Goal: Task Accomplishment & Management: Use online tool/utility

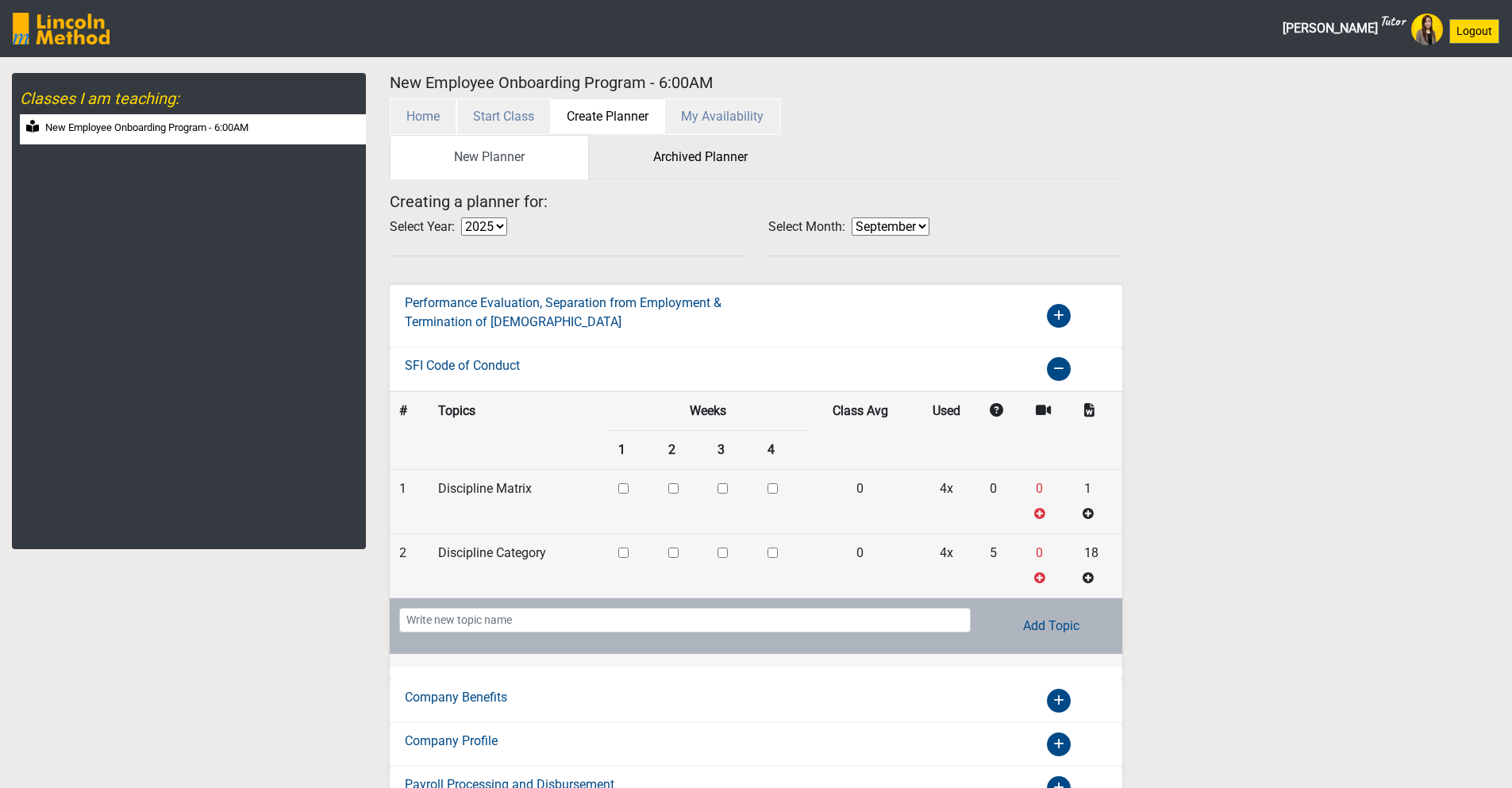
click at [187, 133] on label "New Employee Onboarding Program - 6:00AM" at bounding box center [146, 128] width 203 height 16
select select "month"
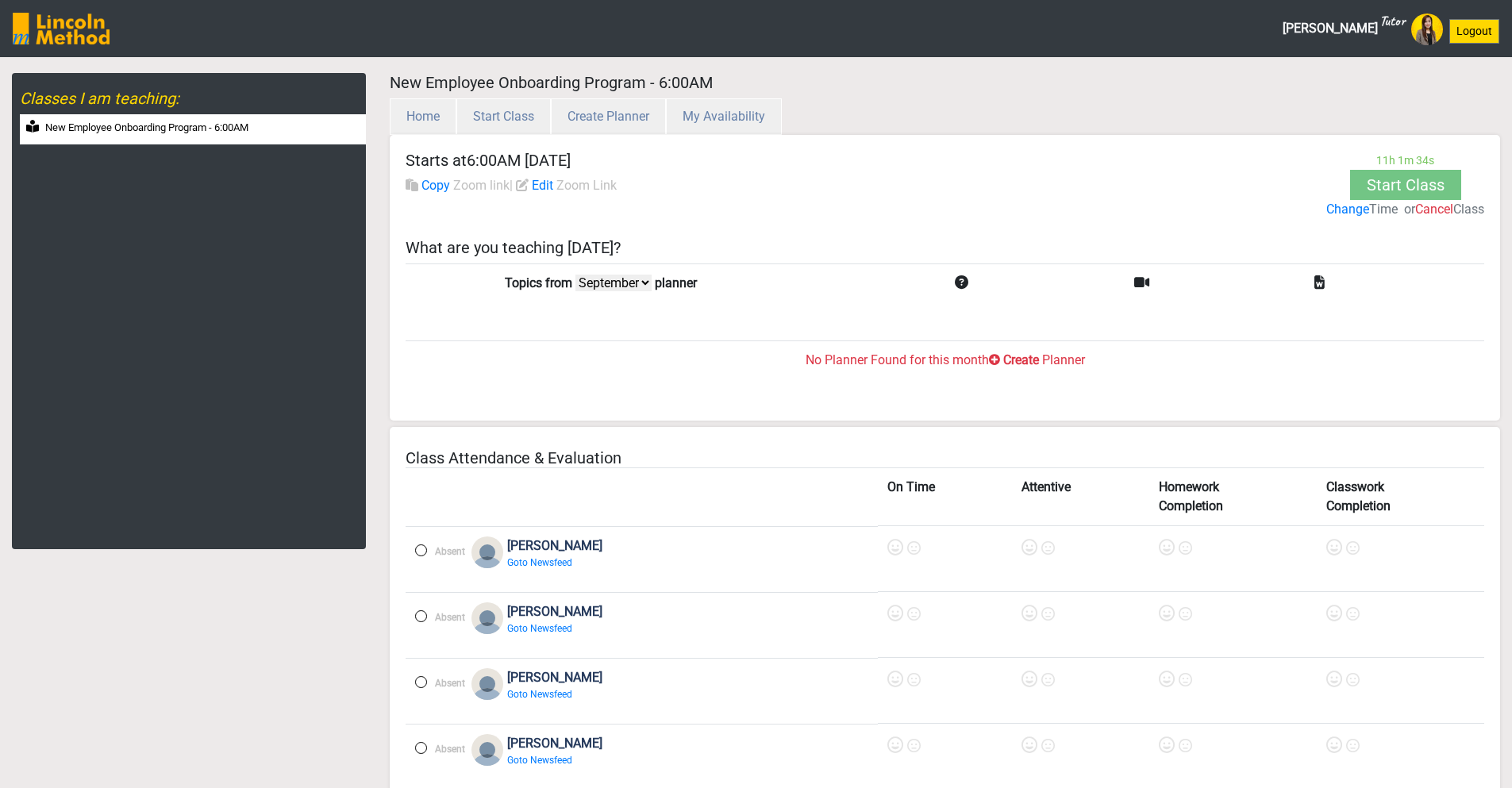
click at [1033, 358] on label "Create" at bounding box center [1020, 360] width 35 height 19
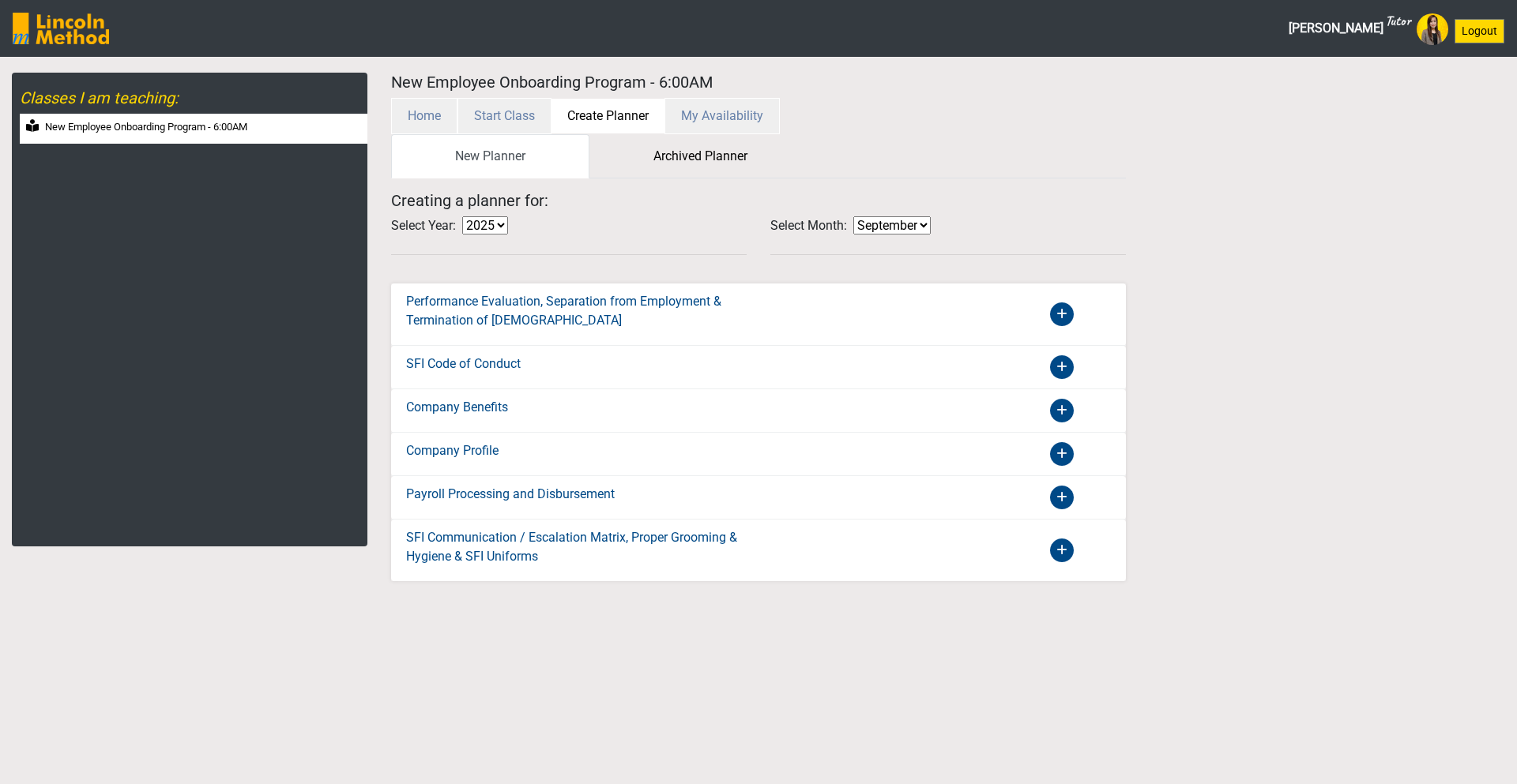
click at [1057, 319] on icon at bounding box center [1062, 314] width 24 height 24
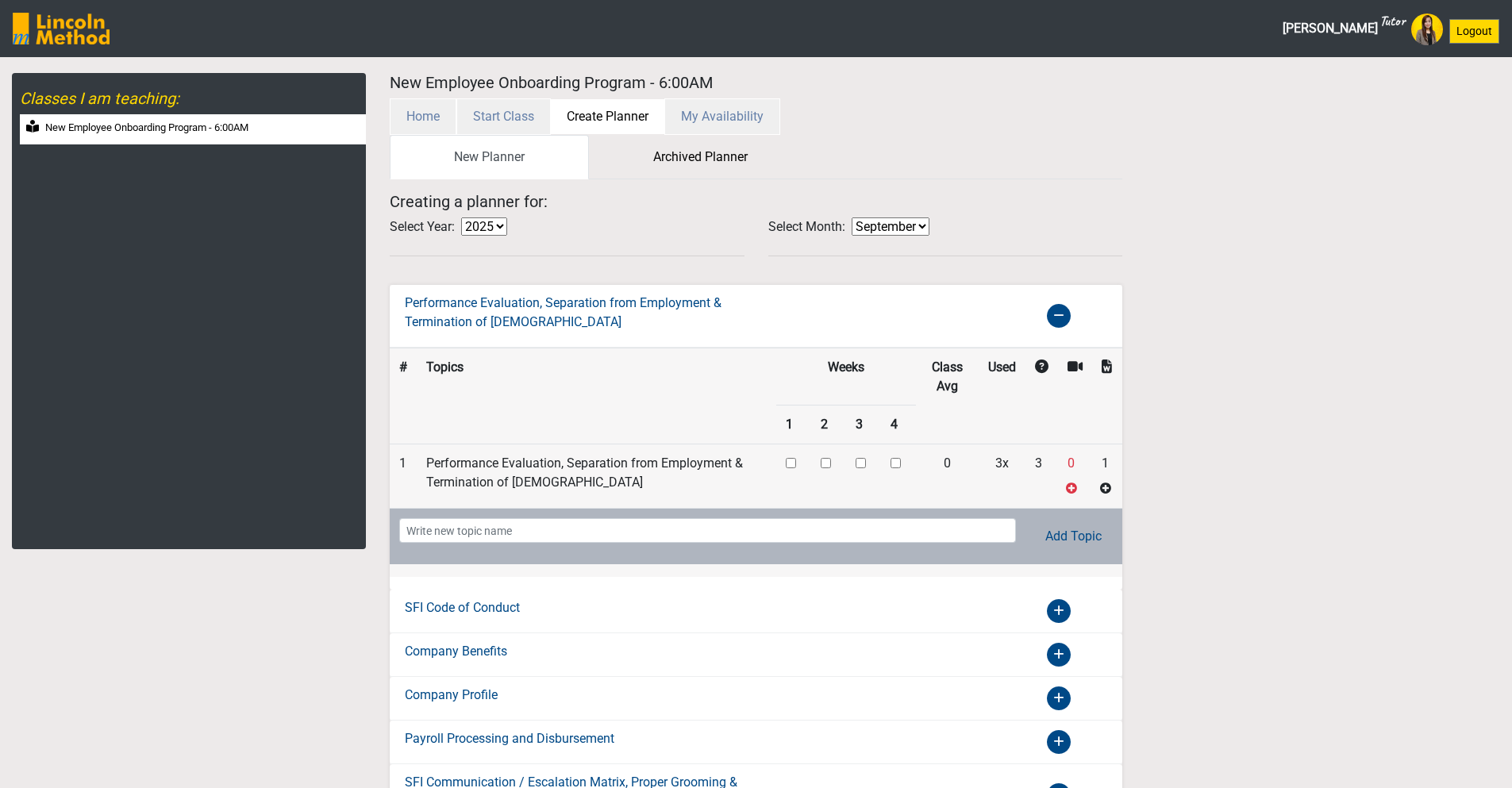
click at [822, 463] on input "checkbox" at bounding box center [826, 463] width 10 height 10
checkbox input "true"
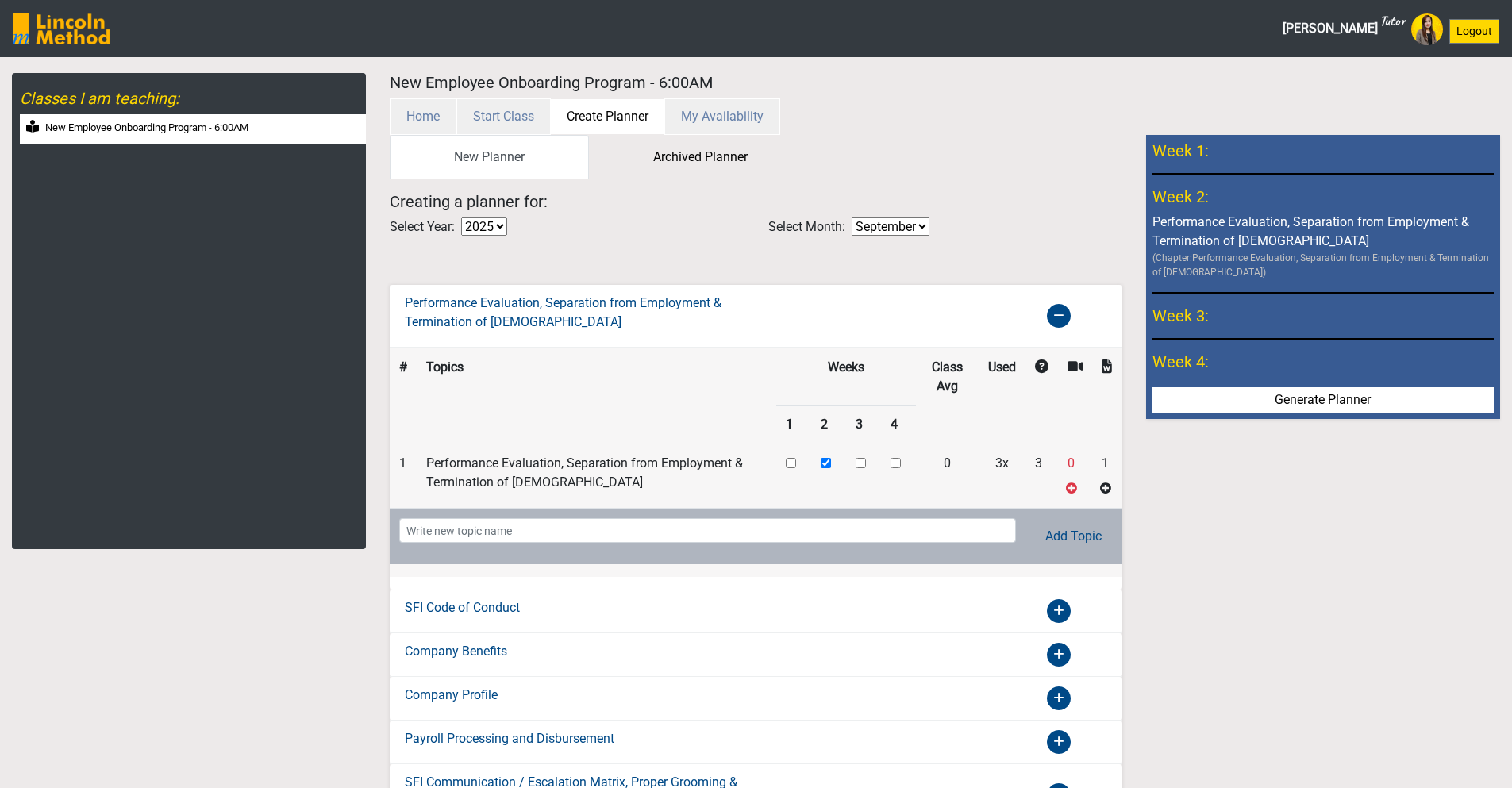
click at [785, 463] on input "checkbox" at bounding box center [791, 463] width 10 height 10
checkbox input "true"
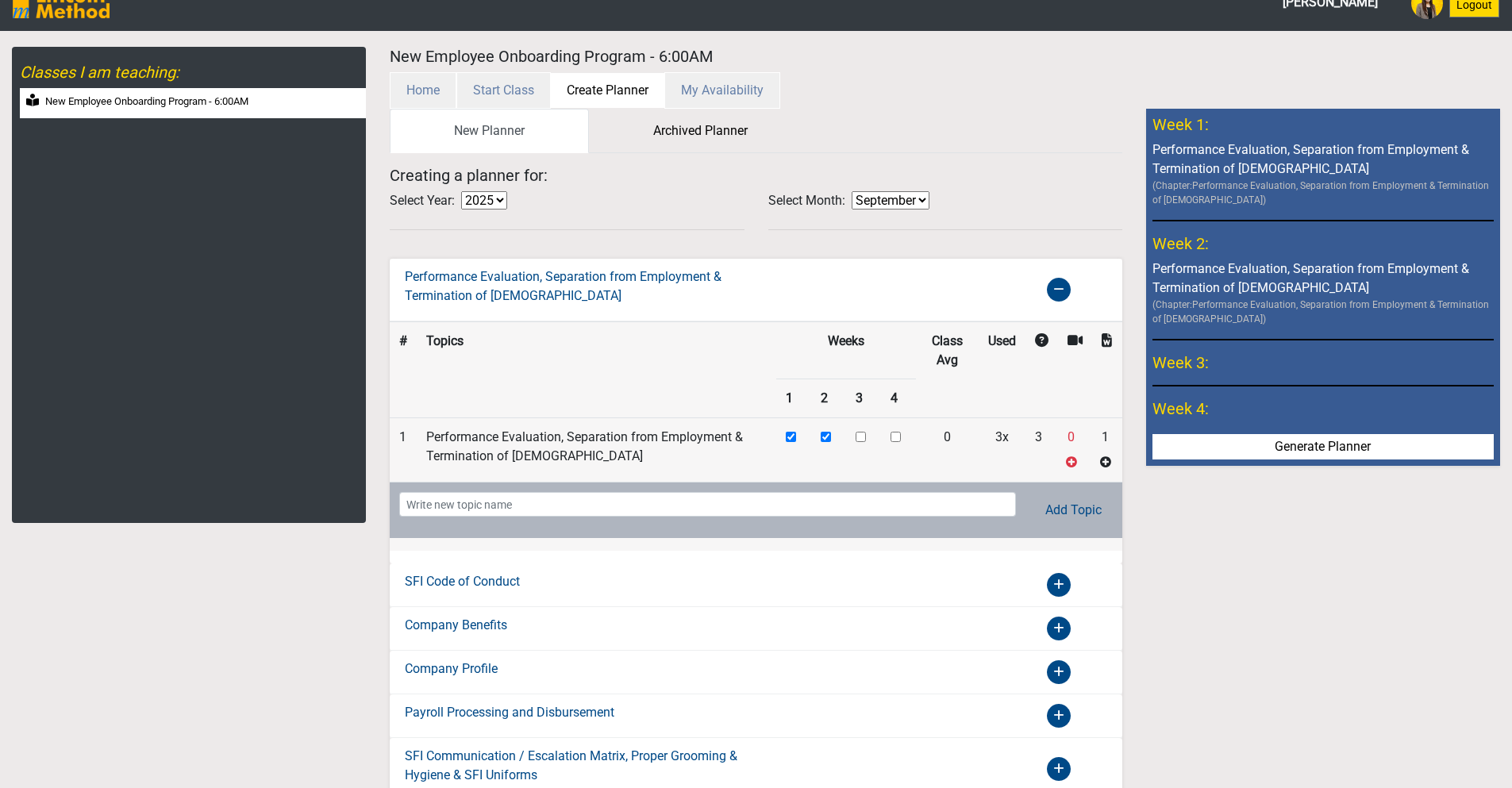
scroll to position [70, 0]
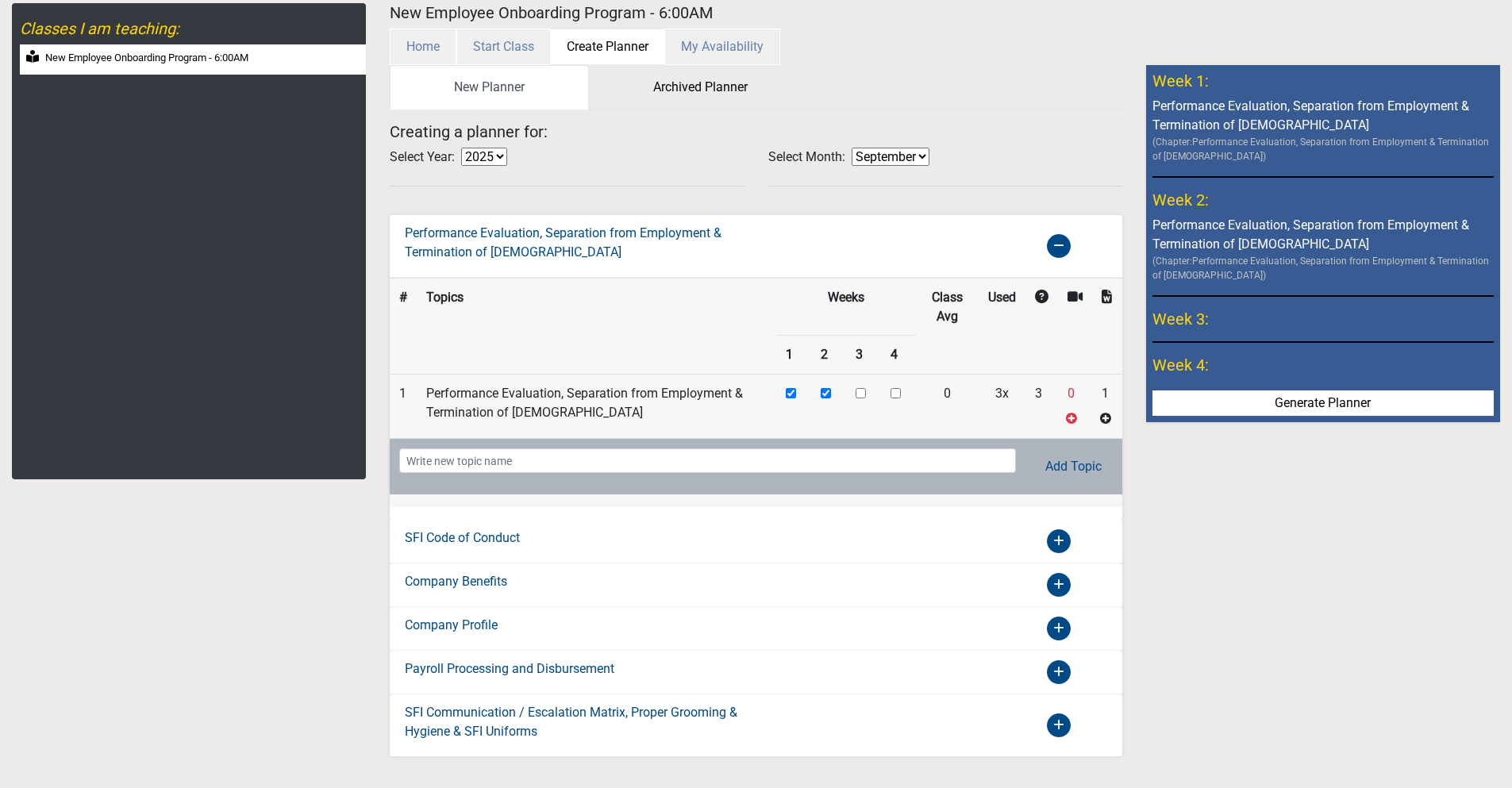
drag, startPoint x: 1055, startPoint y: 539, endPoint x: 1054, endPoint y: 548, distance: 9.1
click at [1055, 545] on icon at bounding box center [1059, 541] width 24 height 24
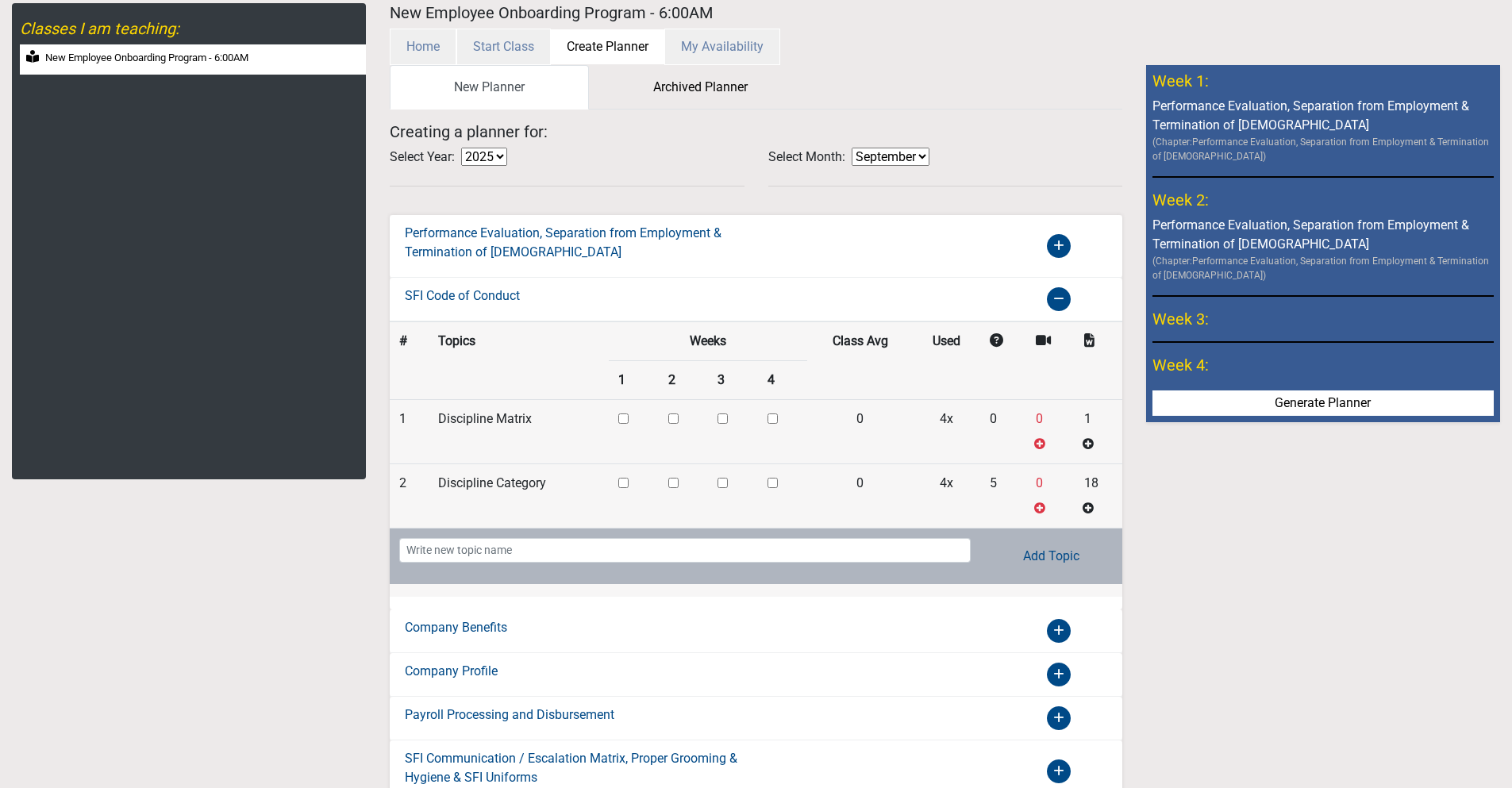
click at [612, 419] on td at bounding box center [633, 432] width 50 height 64
click at [621, 419] on input "checkbox" at bounding box center [623, 419] width 10 height 10
checkbox input "true"
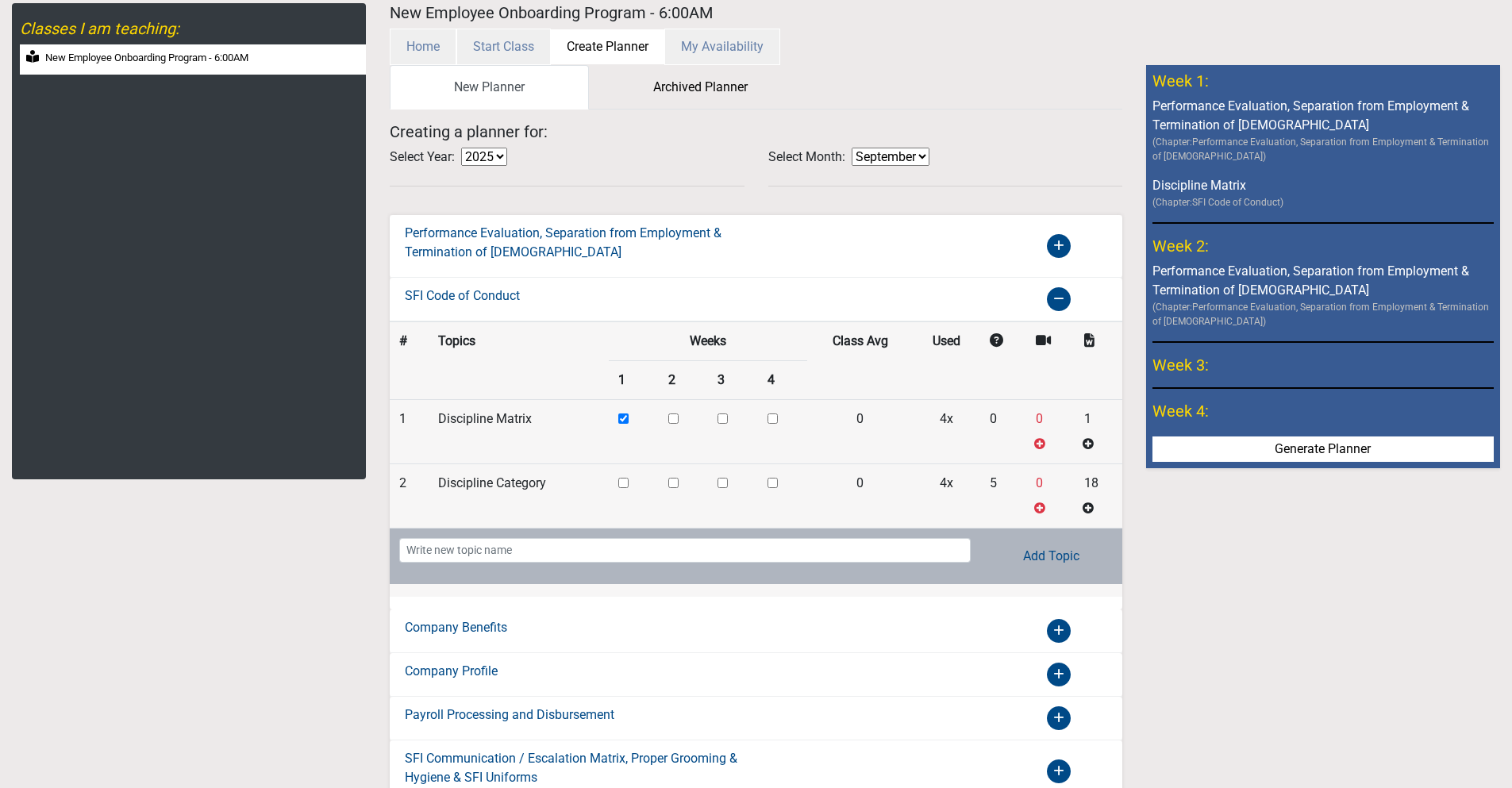
click at [677, 418] on input "checkbox" at bounding box center [673, 419] width 10 height 10
checkbox input "true"
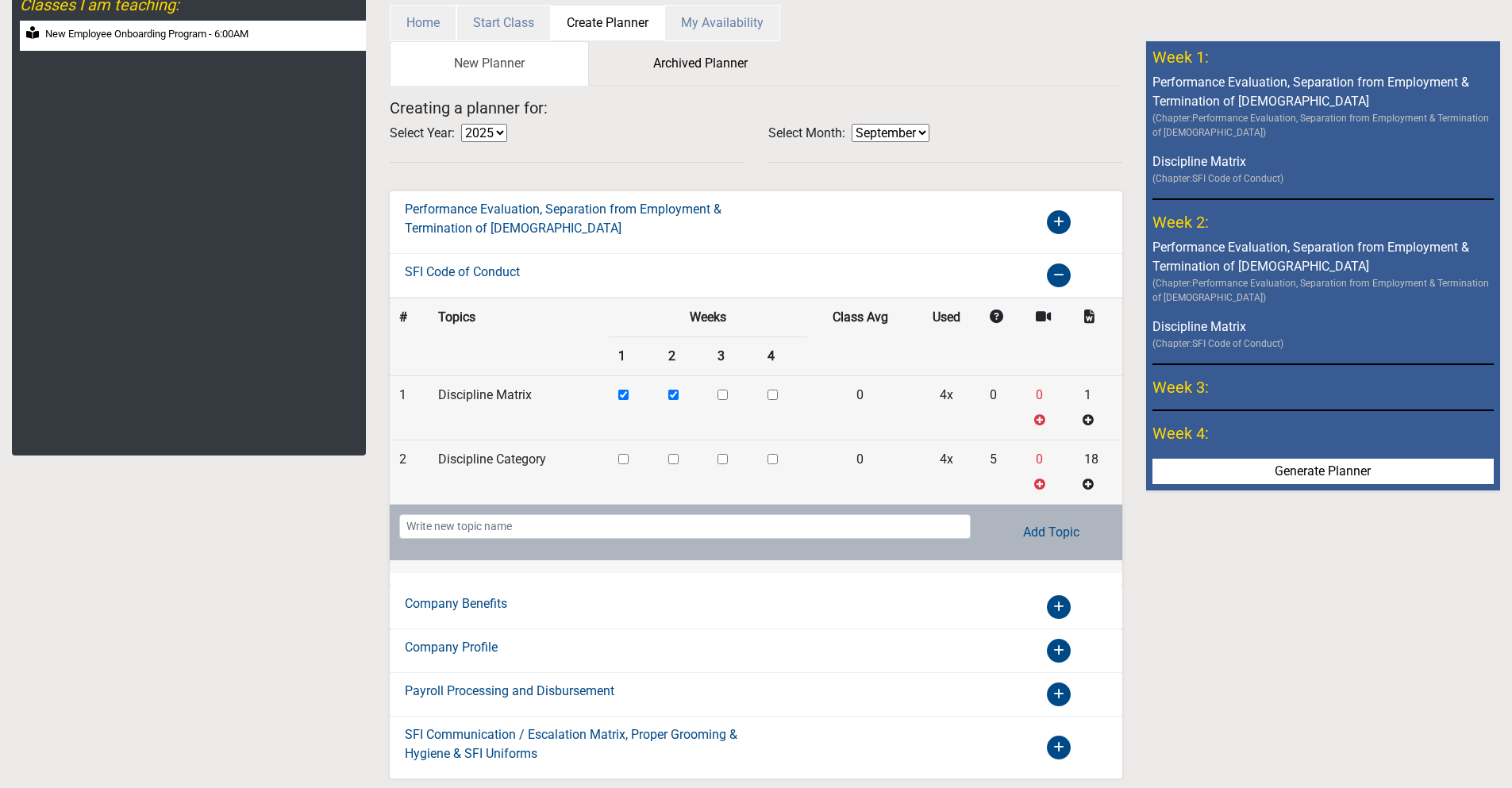
scroll to position [116, 0]
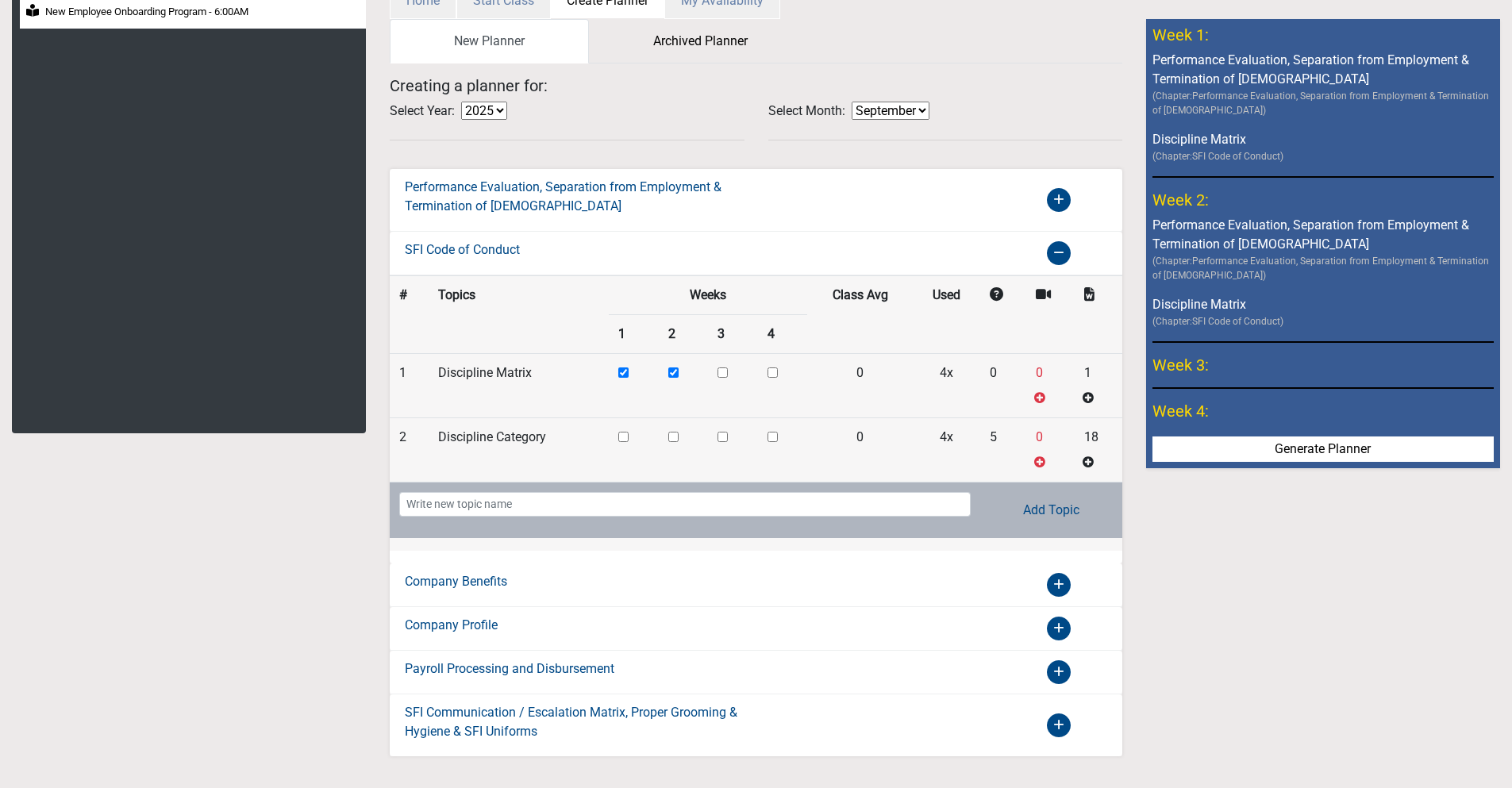
click at [1054, 212] on icon at bounding box center [1059, 200] width 24 height 24
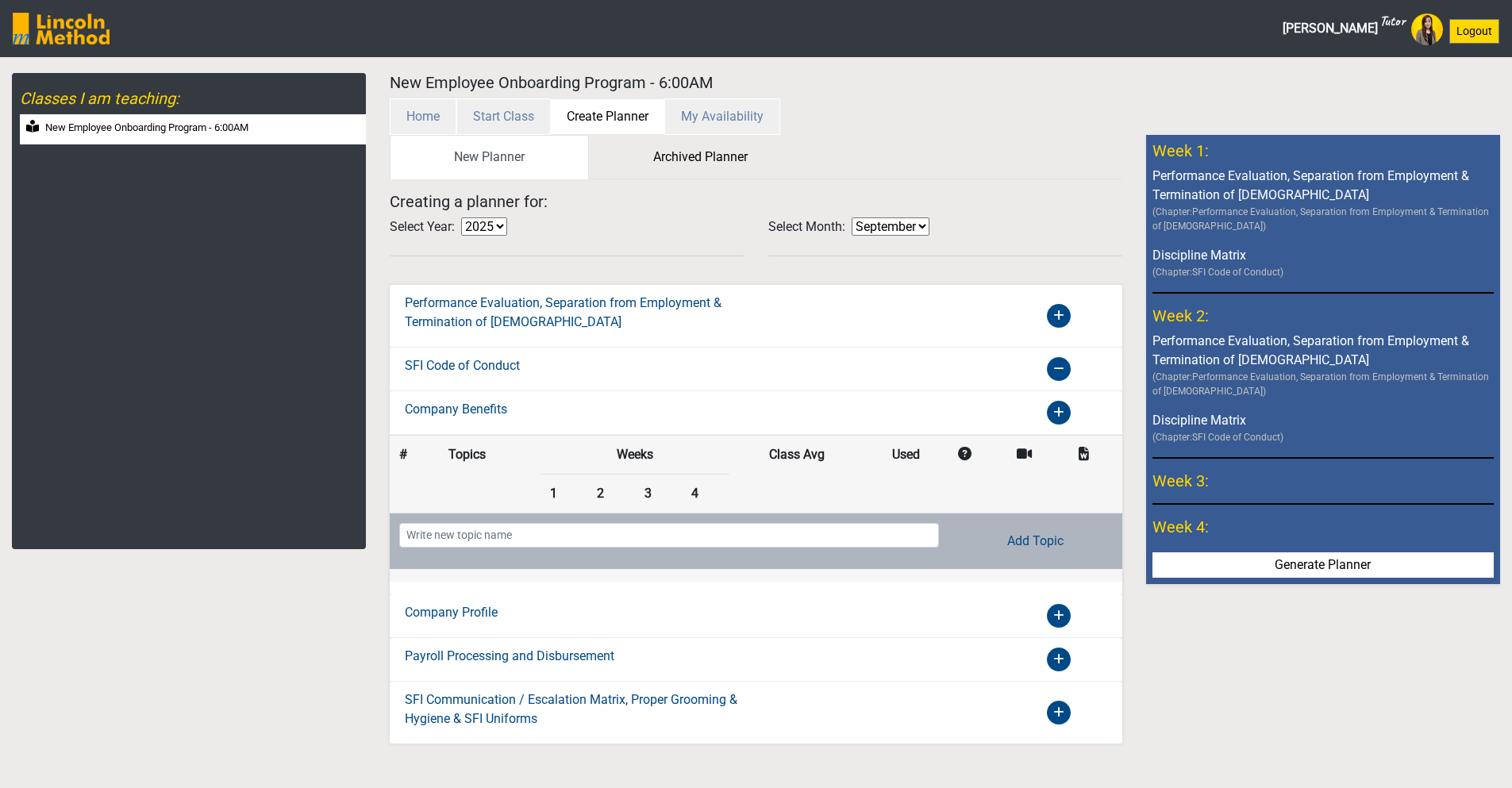
scroll to position [0, 0]
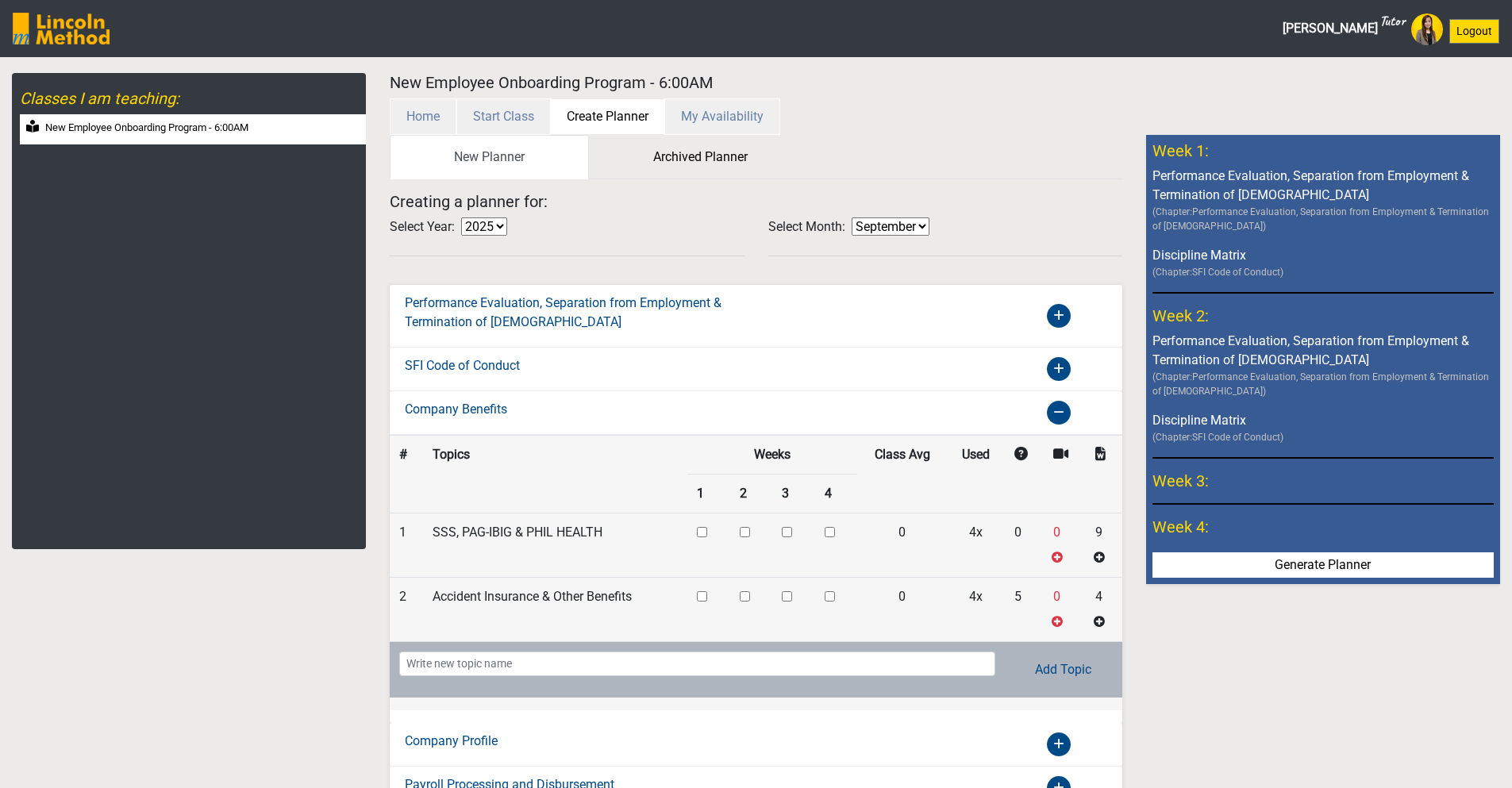
click at [707, 531] on input "checkbox" at bounding box center [702, 533] width 10 height 10
checkbox input "true"
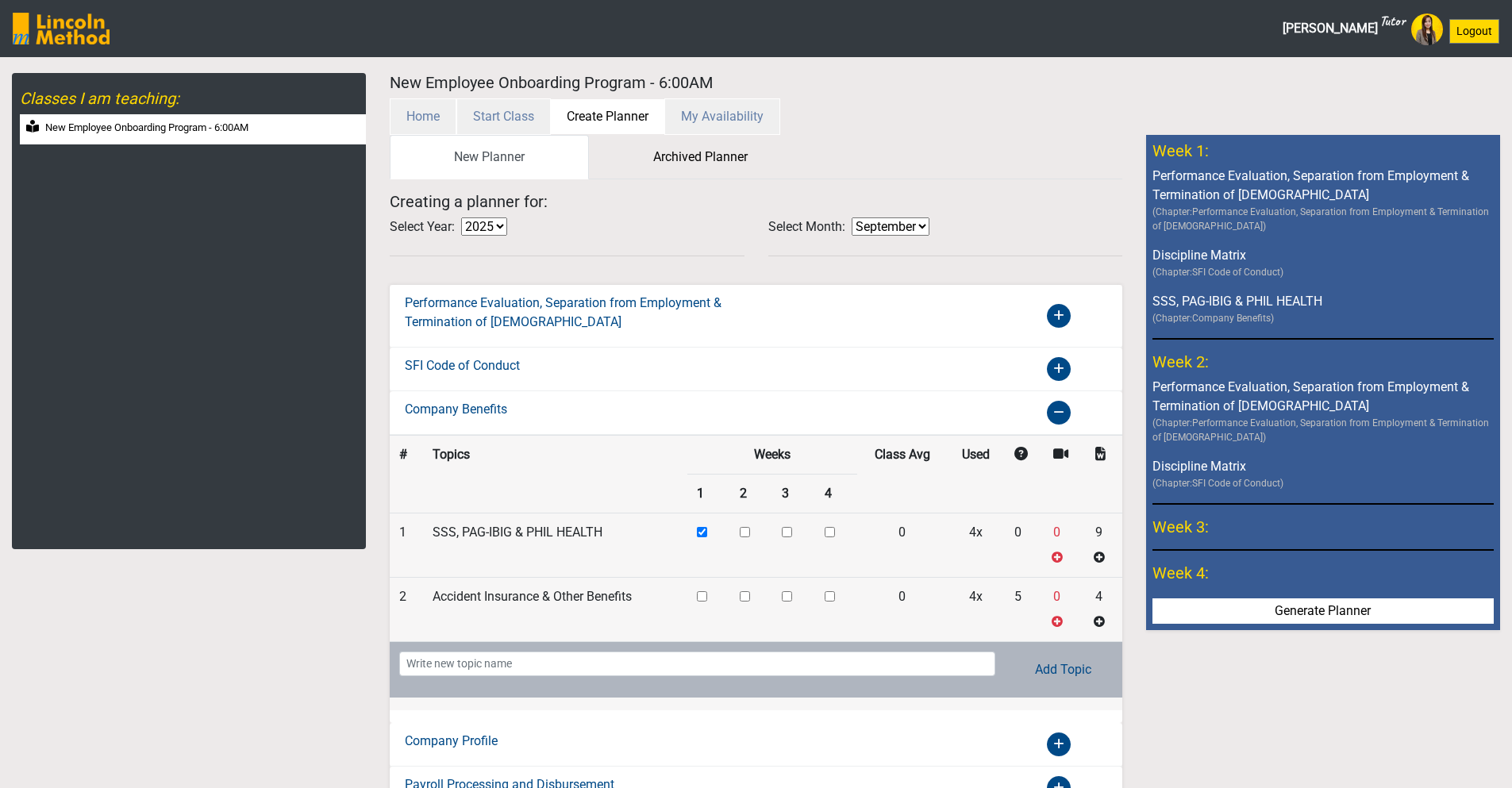
click at [747, 532] on input "checkbox" at bounding box center [745, 533] width 10 height 10
checkbox input "true"
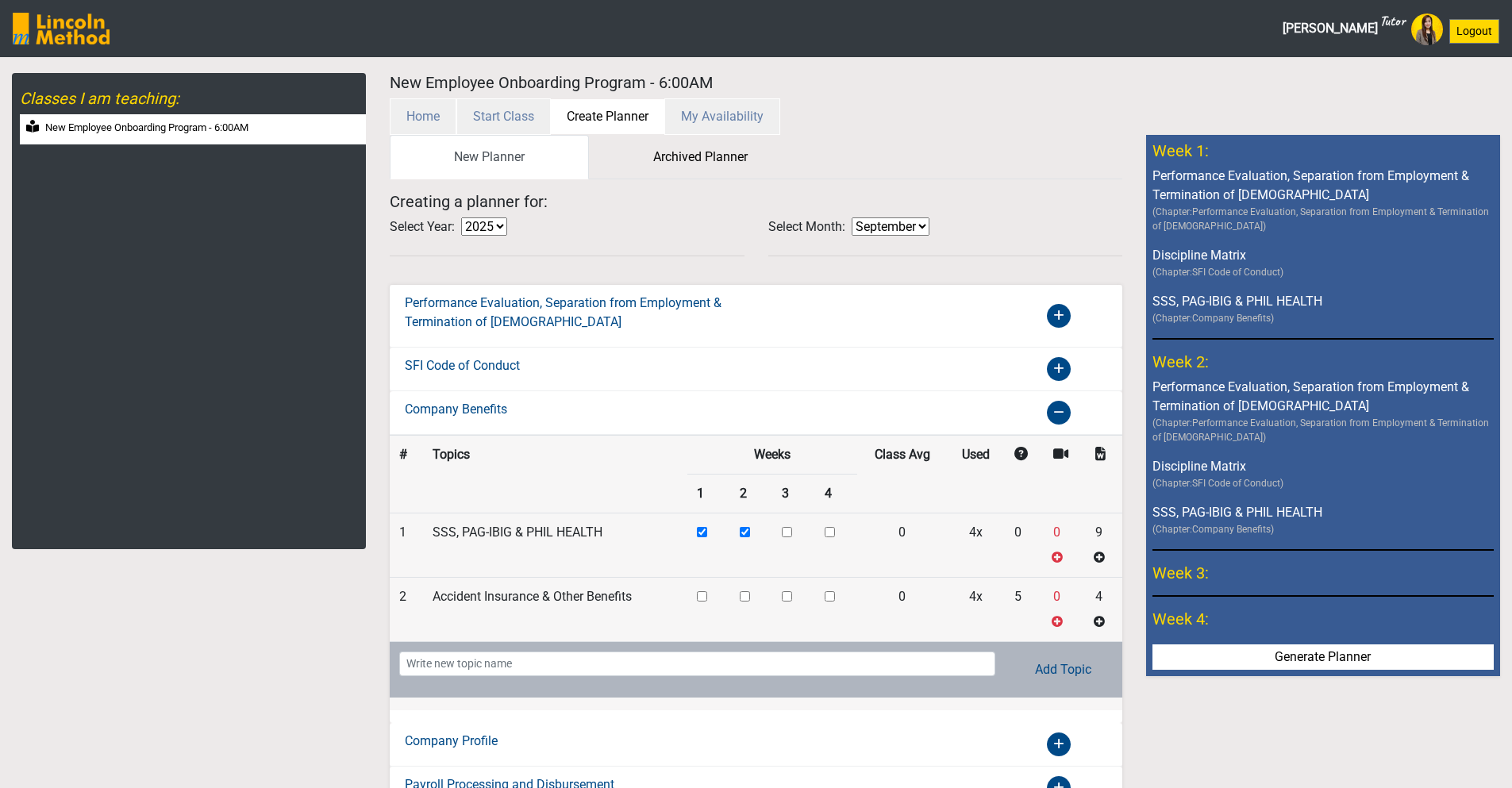
click at [704, 538] on input "checkbox" at bounding box center [702, 533] width 10 height 10
checkbox input "true"
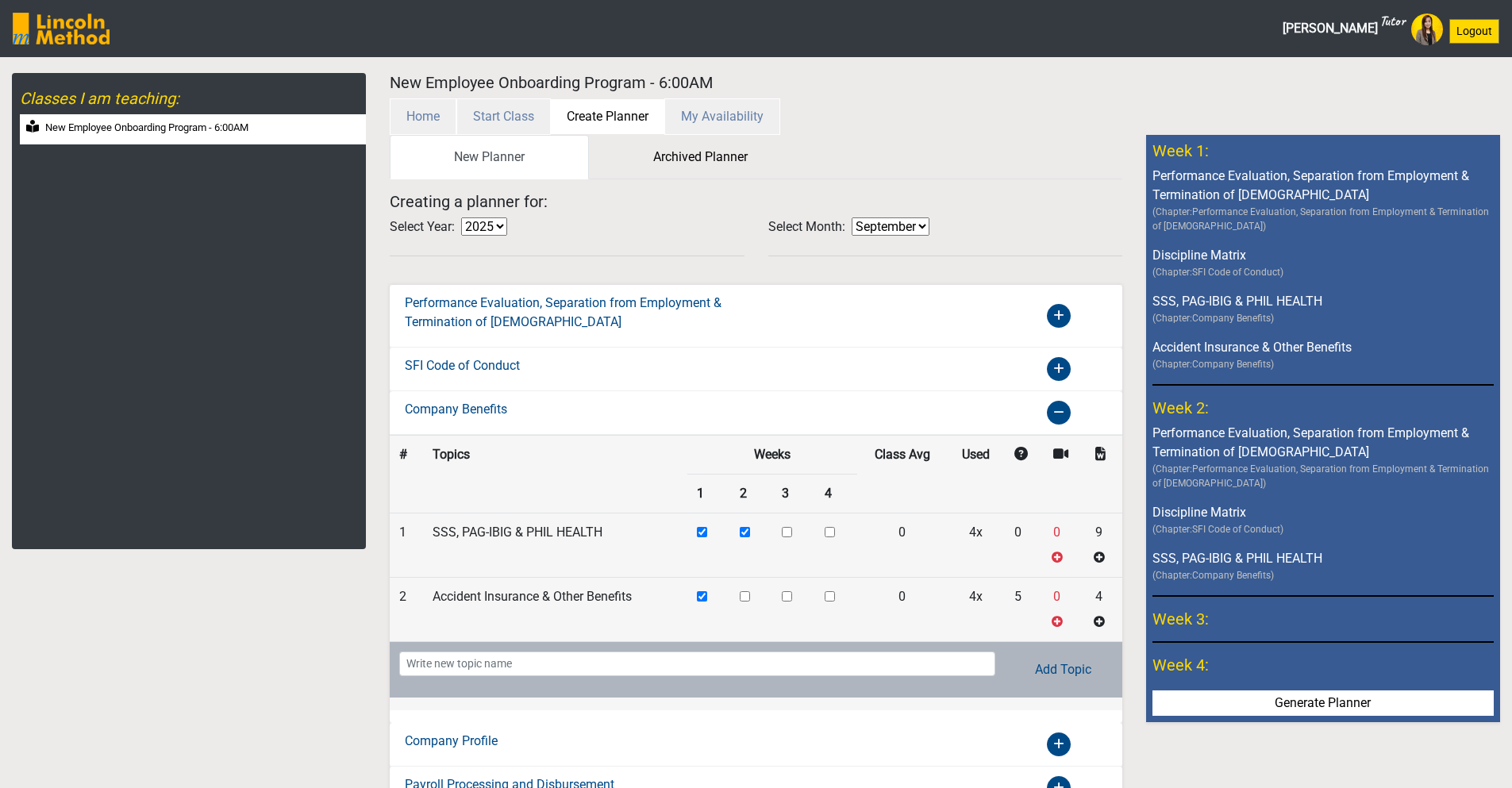
click at [750, 538] on input "checkbox" at bounding box center [745, 533] width 10 height 10
checkbox input "true"
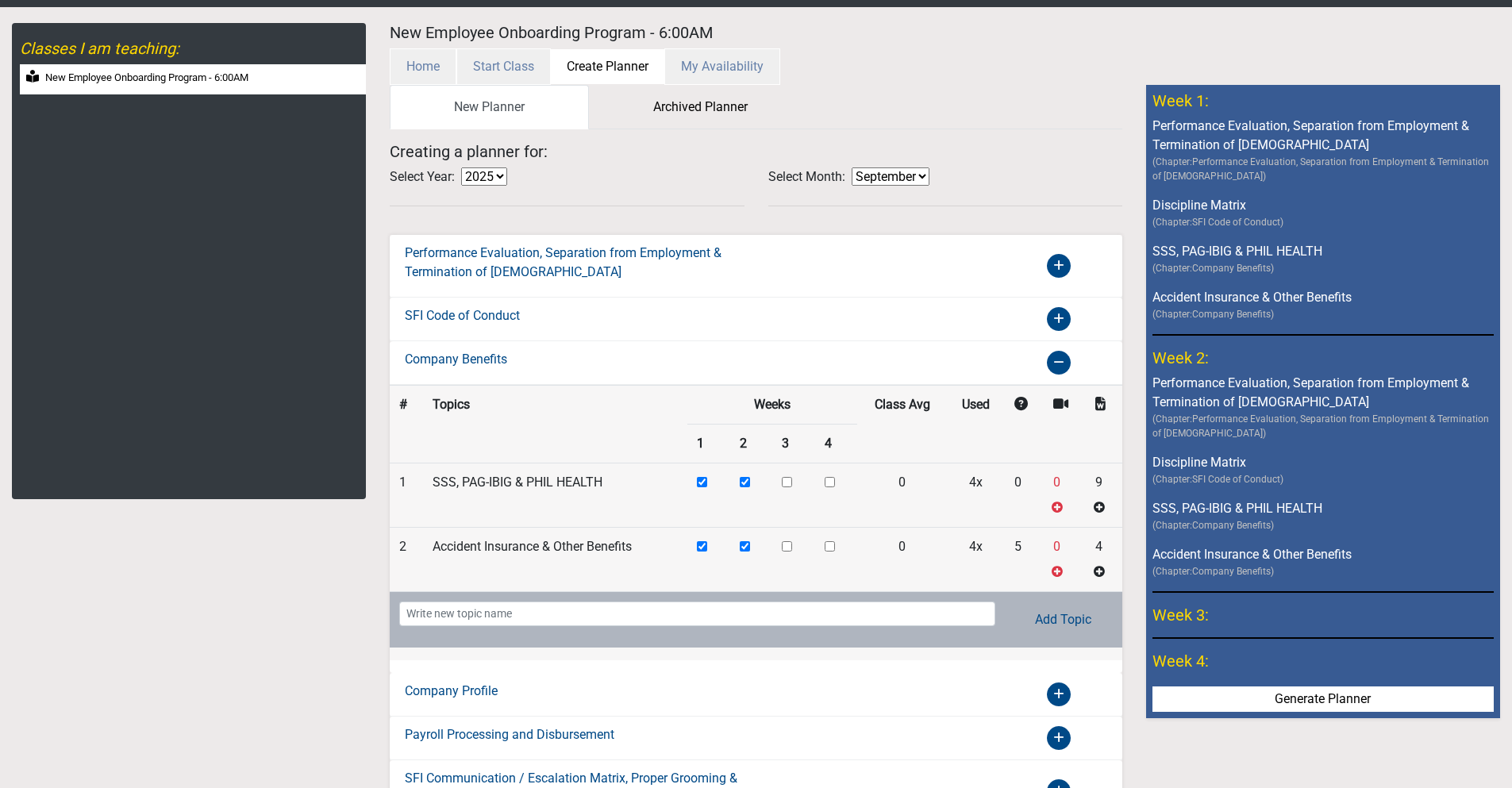
scroll to position [116, 0]
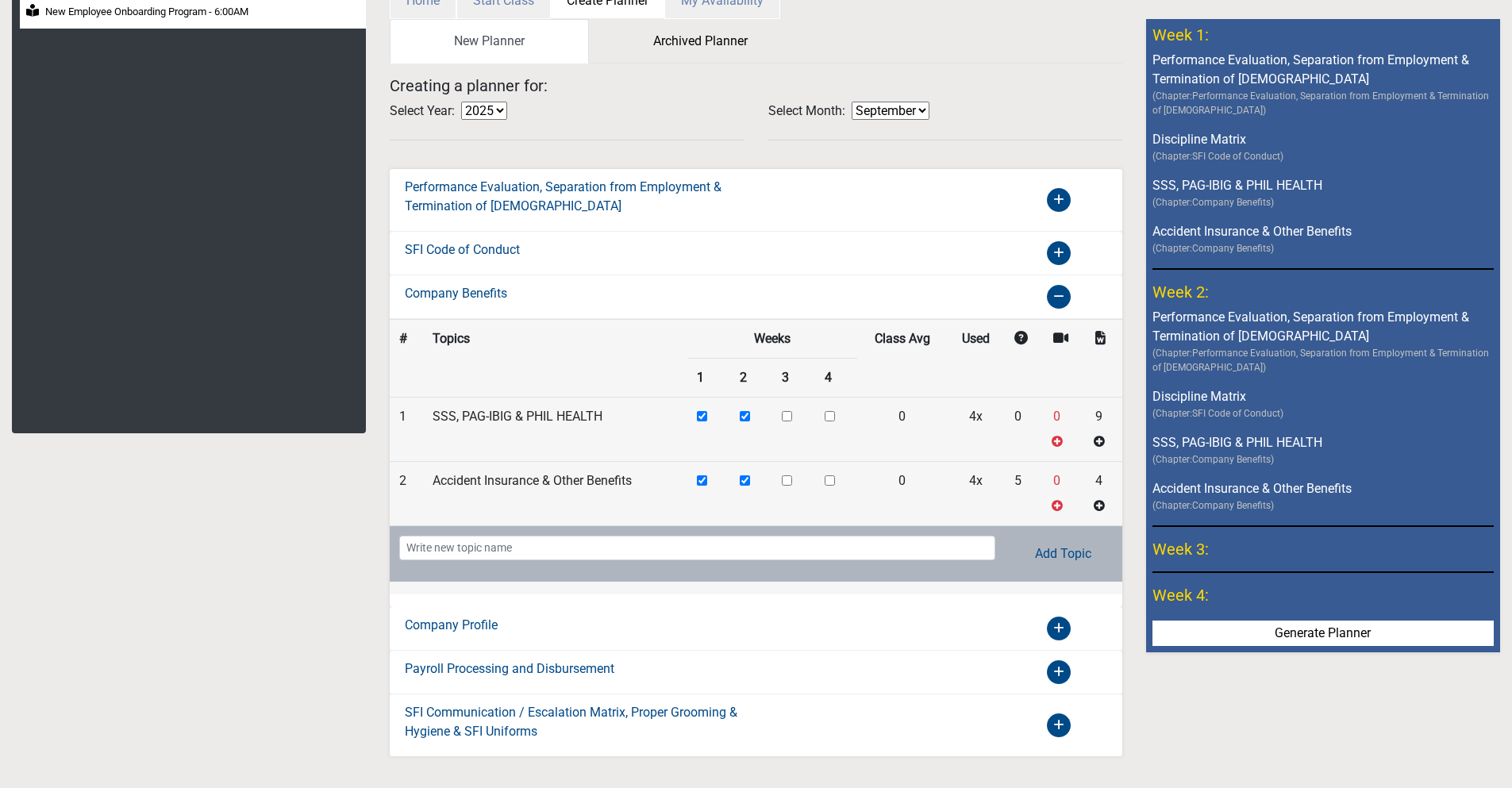
click at [831, 416] on input "checkbox" at bounding box center [830, 416] width 10 height 10
checkbox input "true"
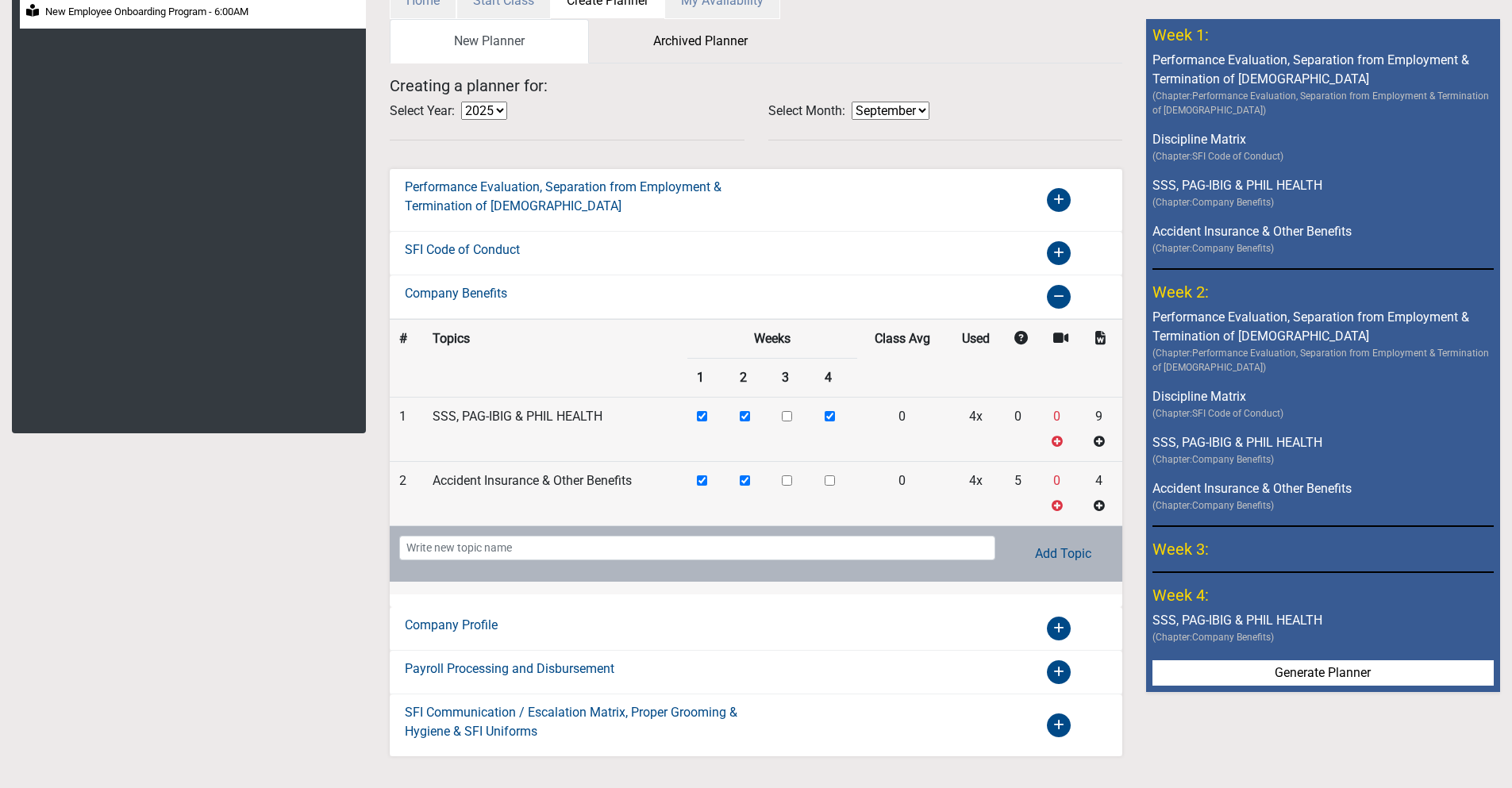
click at [792, 421] on input "checkbox" at bounding box center [787, 416] width 10 height 10
checkbox input "true"
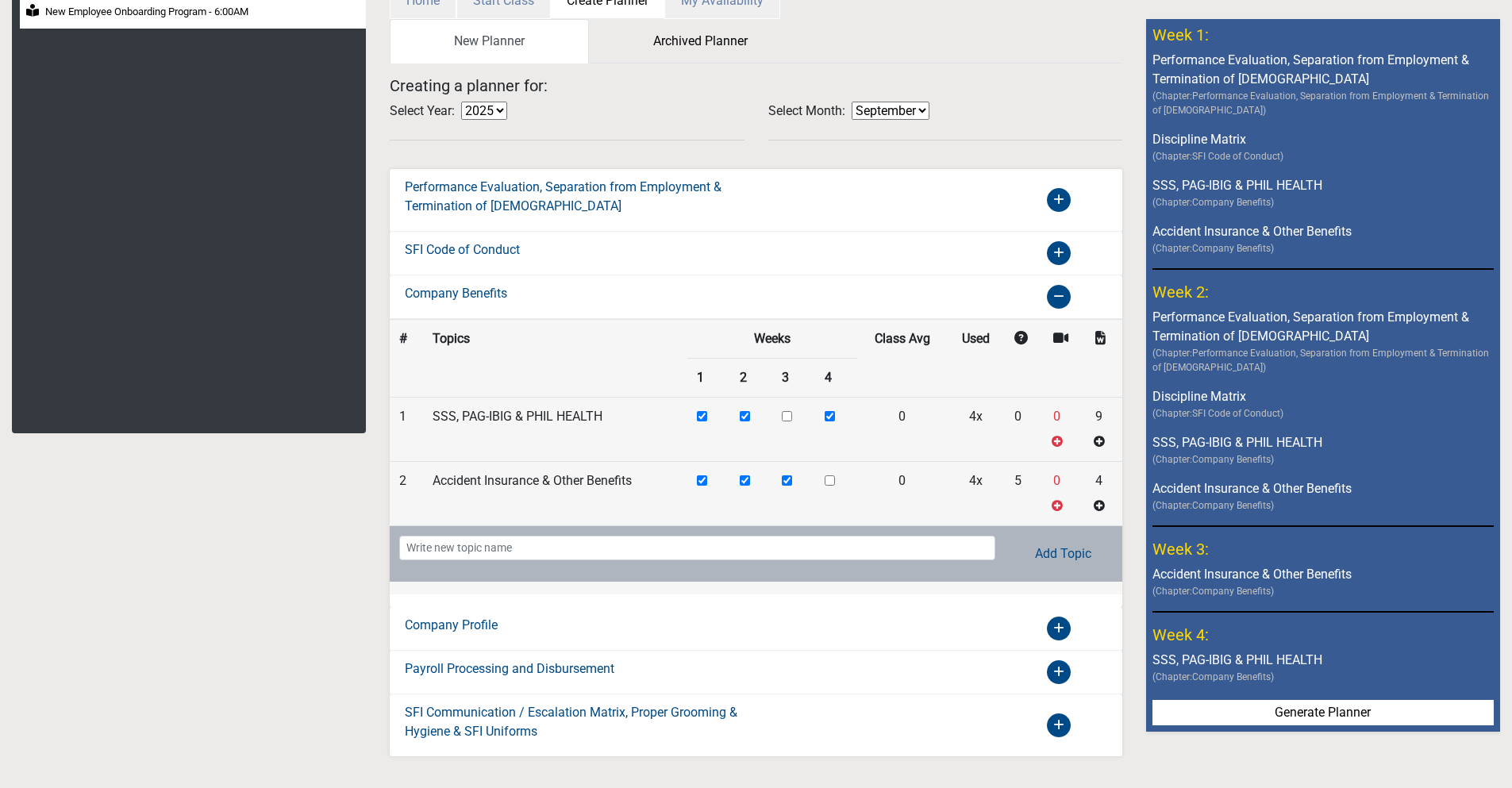
click at [791, 419] on input "checkbox" at bounding box center [787, 416] width 10 height 10
checkbox input "true"
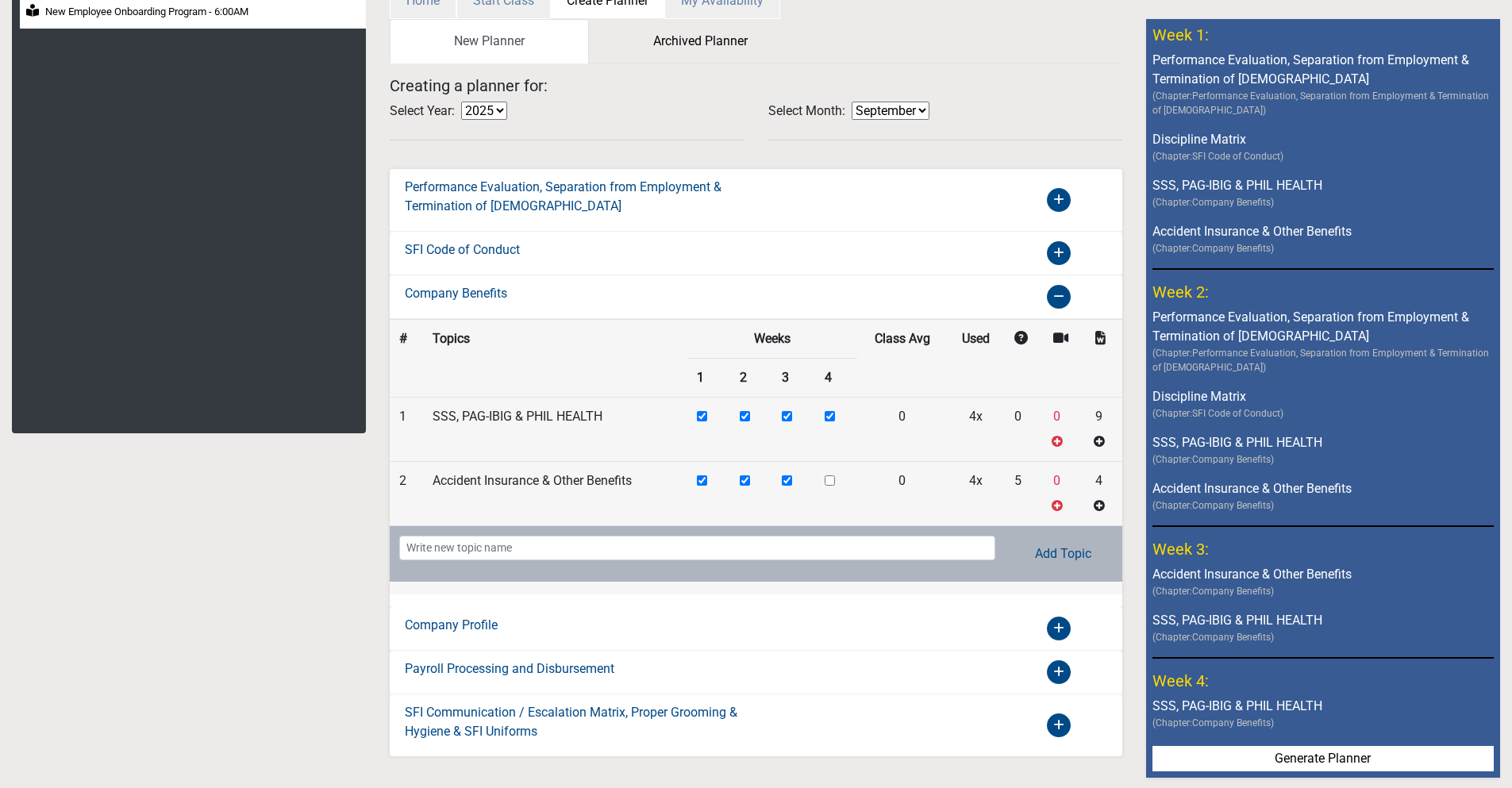
click at [833, 421] on input "checkbox" at bounding box center [830, 416] width 10 height 10
checkbox input "true"
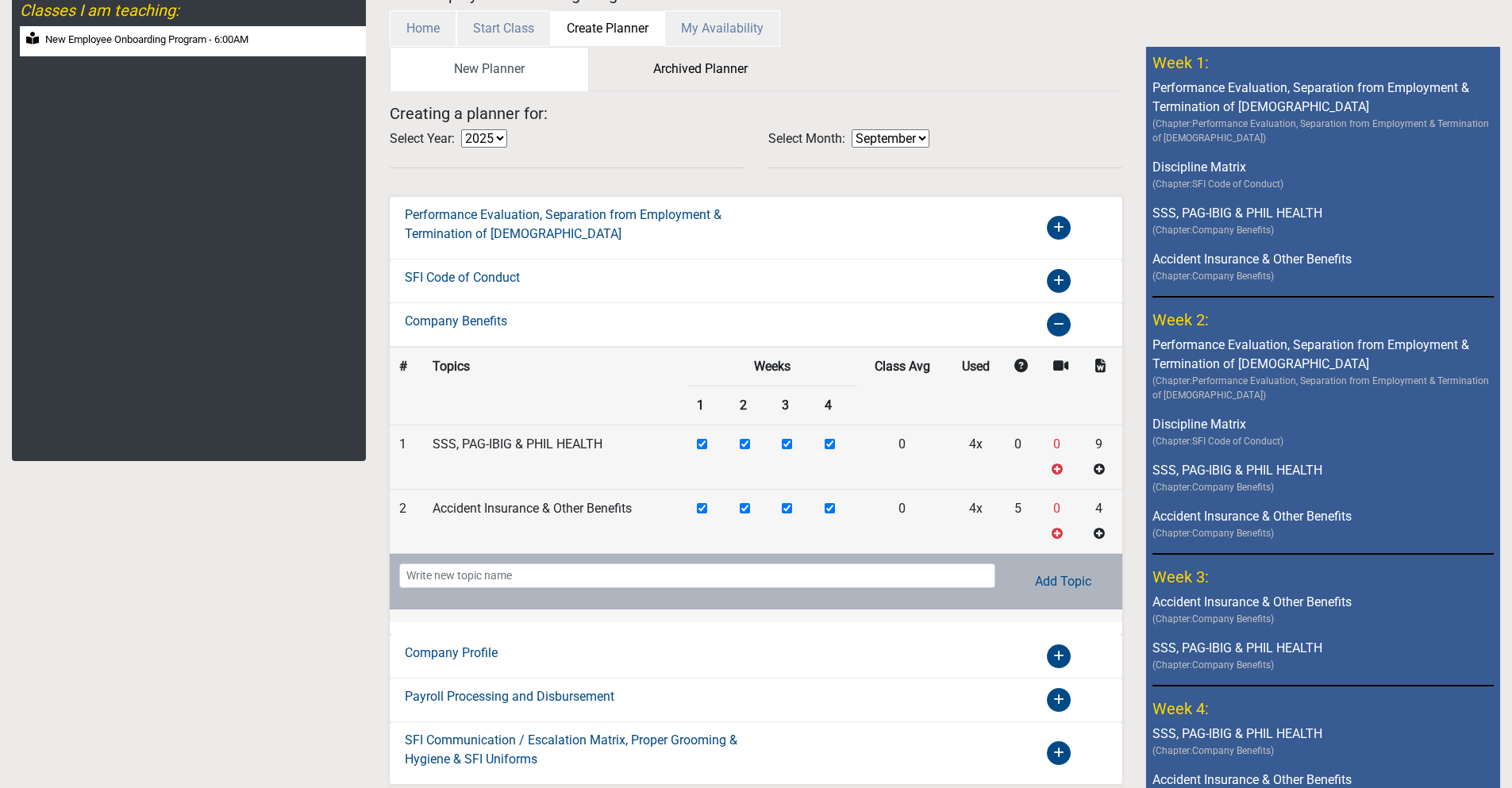
scroll to position [0, 0]
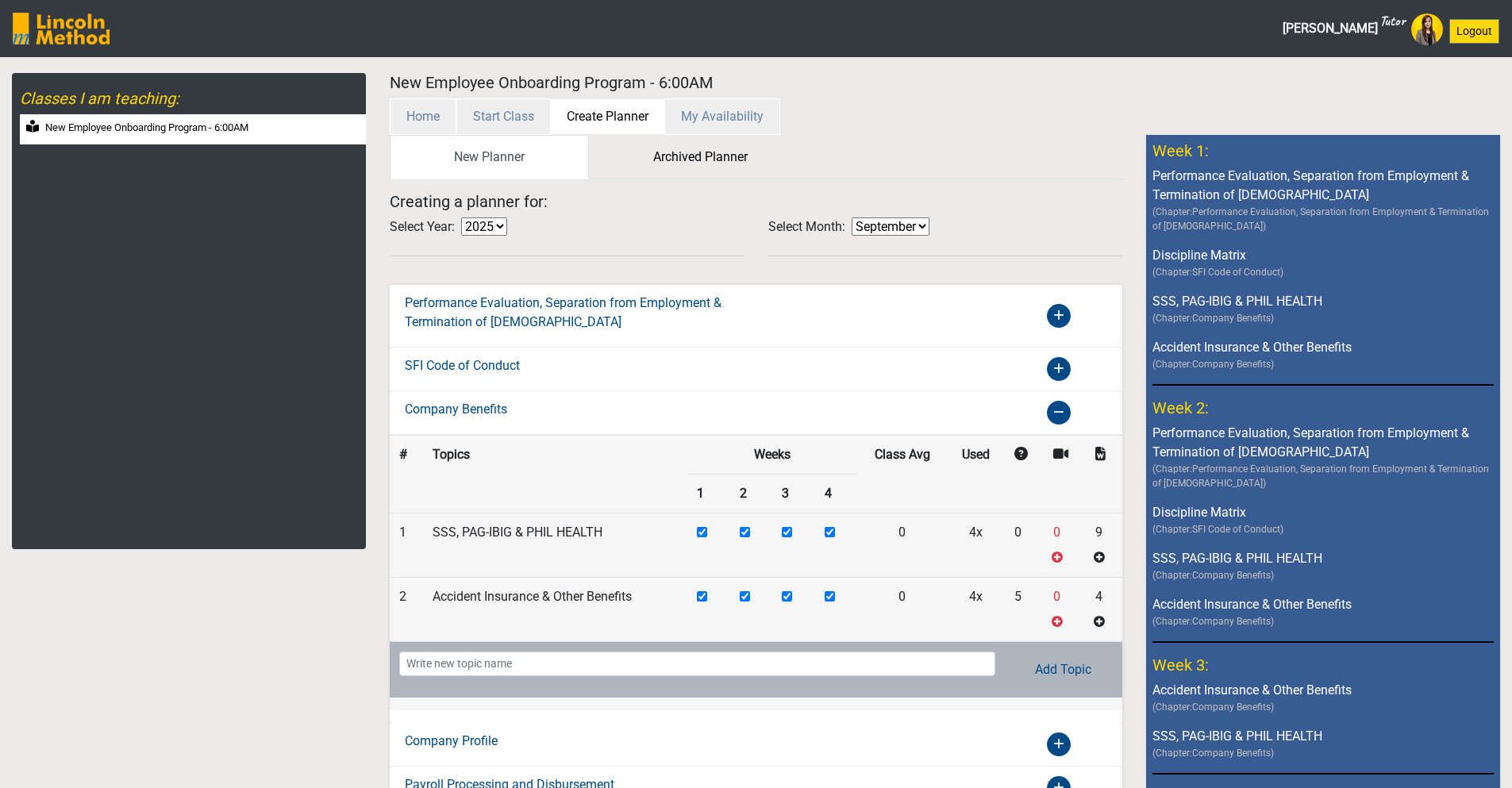
click at [982, 155] on ul "New Planner Archived Planner" at bounding box center [756, 157] width 733 height 45
click at [204, 122] on label "New Employee Onboarding Program - 6:00AM" at bounding box center [146, 128] width 203 height 16
select select "month"
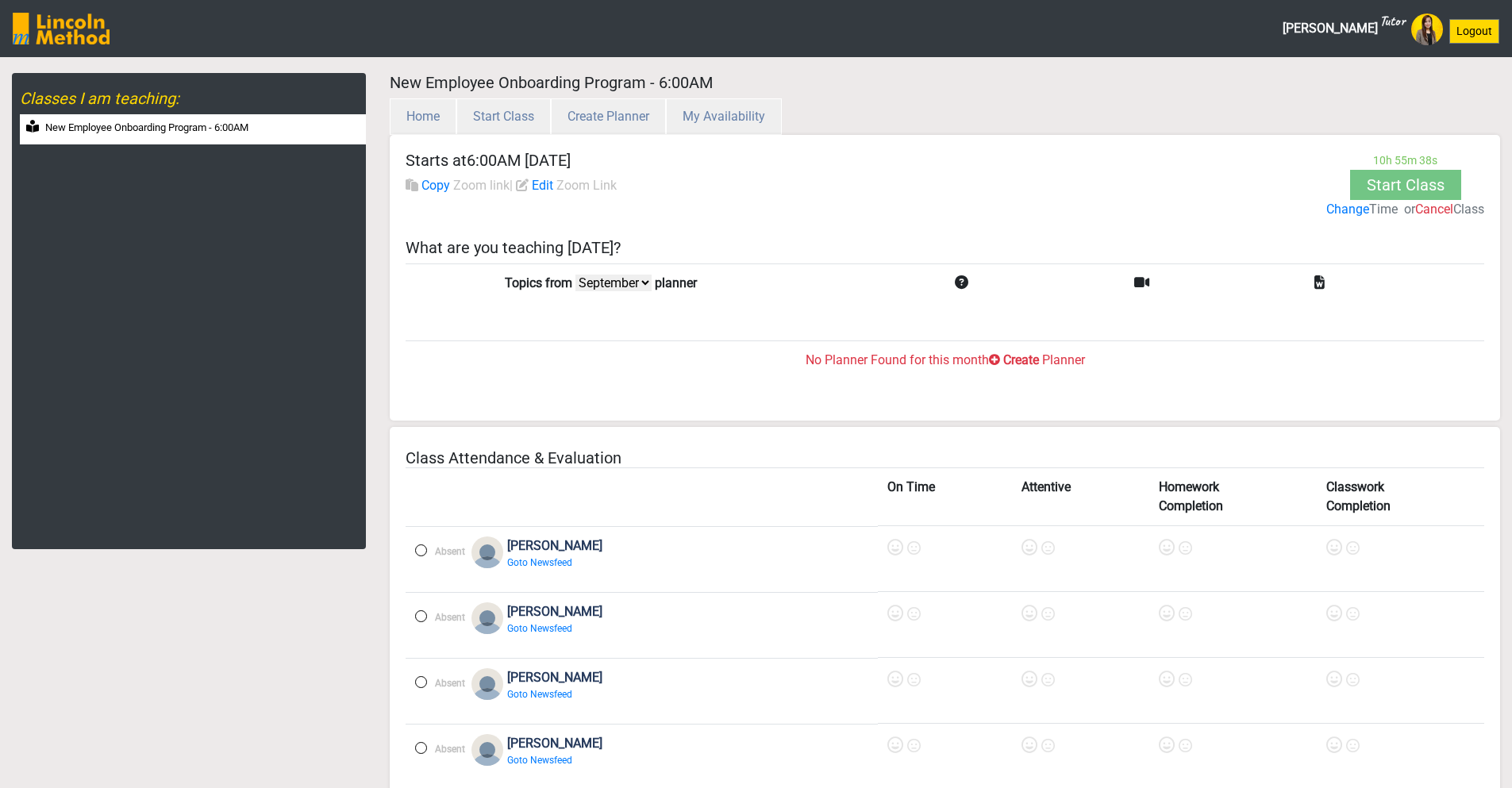
click at [255, 136] on div "New Employee Onboarding Program - 6:00AM" at bounding box center [192, 129] width 346 height 31
